Goal: Task Accomplishment & Management: Manage account settings

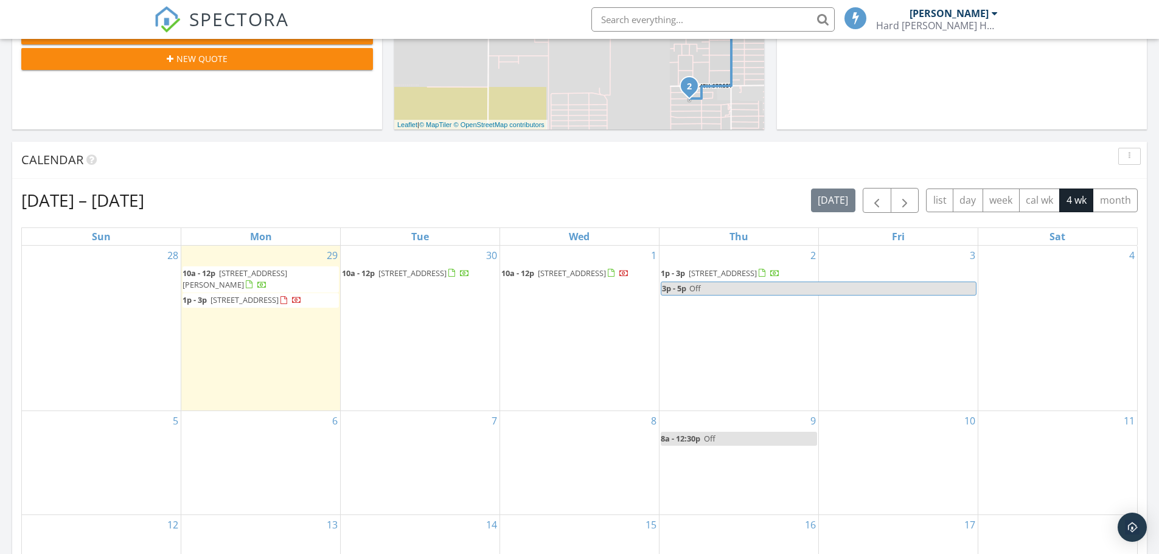
scroll to position [406, 0]
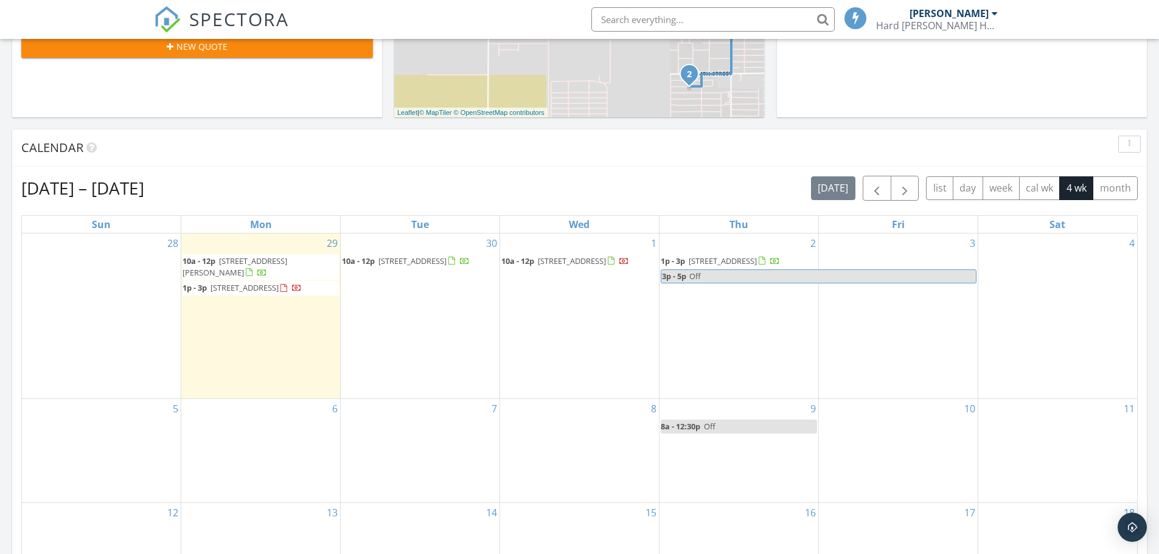
click at [253, 256] on span "[STREET_ADDRESS][PERSON_NAME]" at bounding box center [235, 267] width 105 height 23
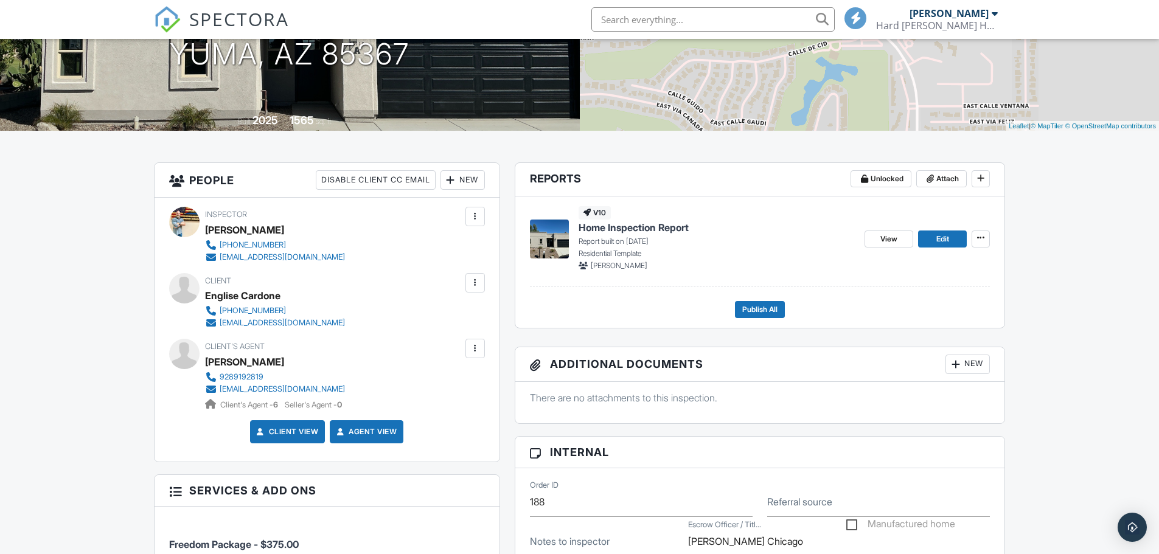
scroll to position [203, 0]
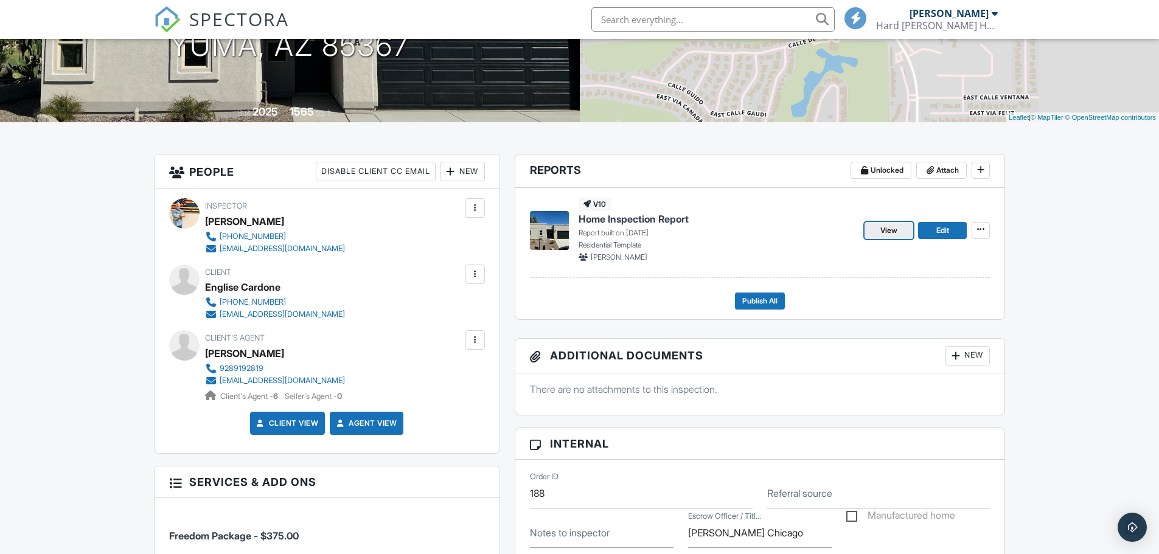
click at [890, 231] on span "View" at bounding box center [888, 231] width 17 height 12
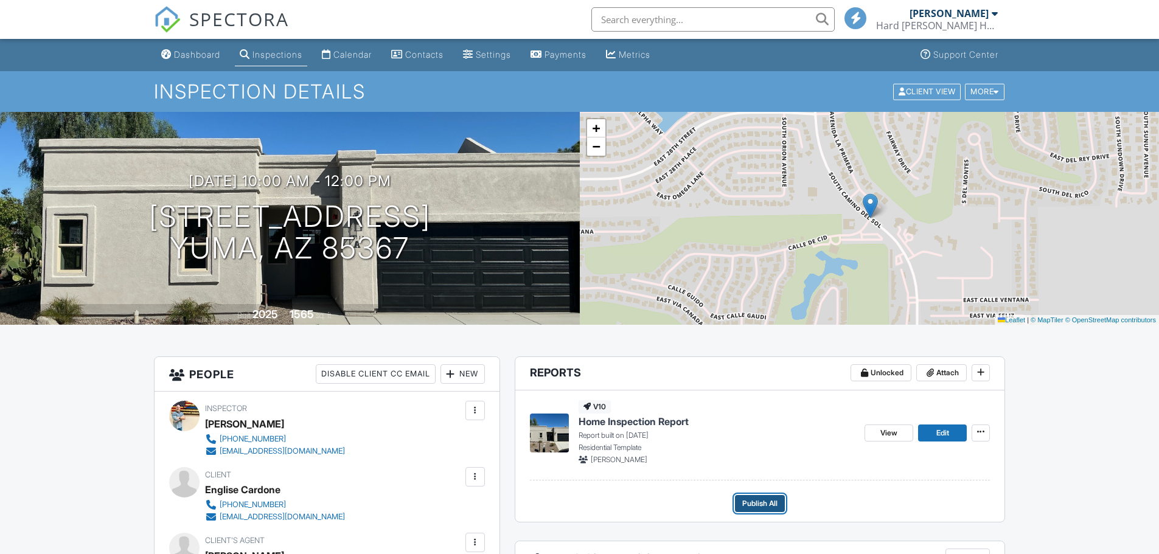
click at [770, 501] on span "Publish All" at bounding box center [759, 504] width 35 height 12
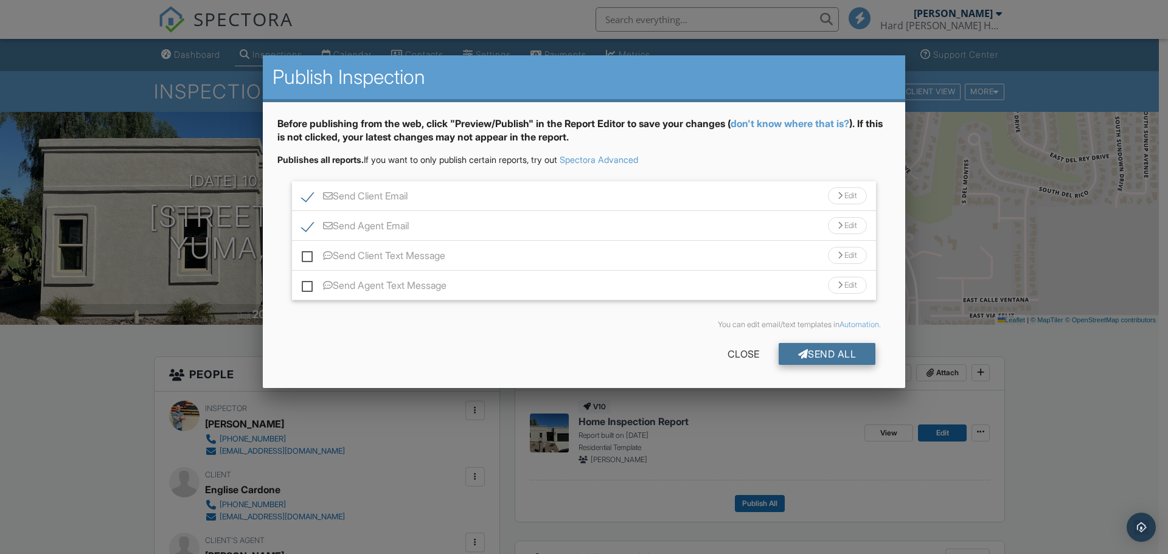
click at [815, 354] on div "Send All" at bounding box center [827, 354] width 97 height 22
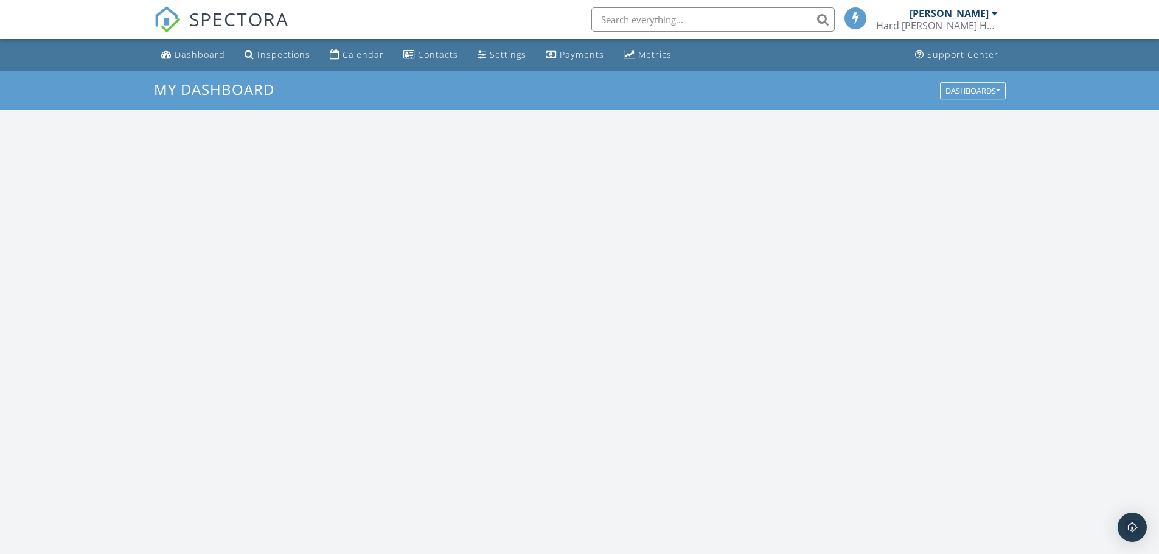
scroll to position [1126, 1178]
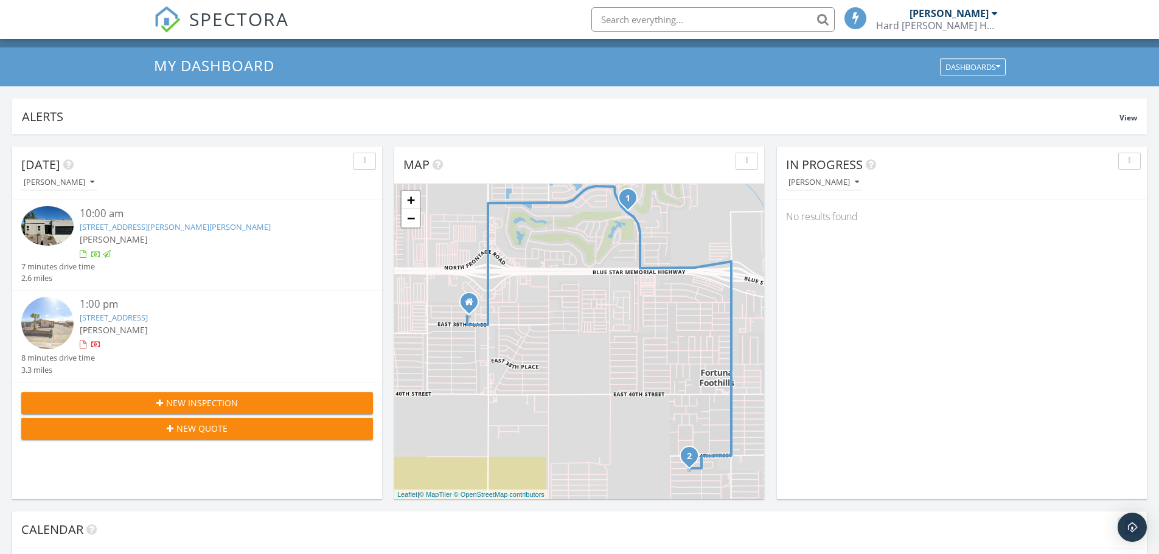
scroll to position [0, 0]
